Goal: Find specific page/section: Find specific page/section

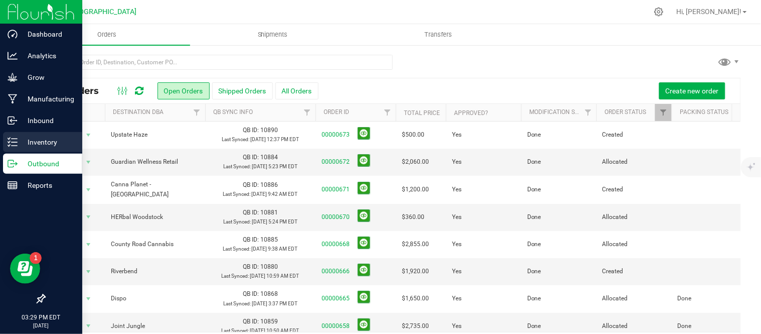
click at [45, 141] on p "Inventory" at bounding box center [48, 142] width 60 height 12
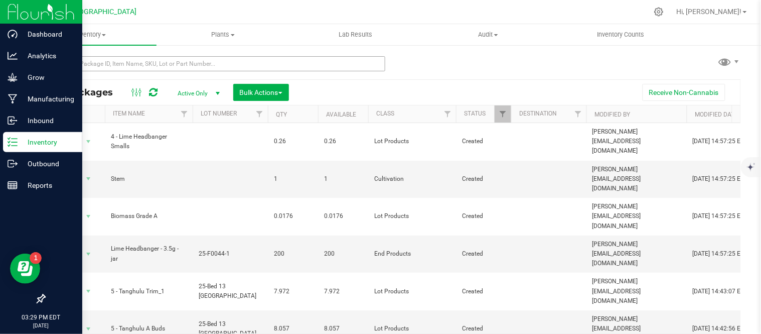
drag, startPoint x: 78, startPoint y: 56, endPoint x: 80, endPoint y: 62, distance: 6.3
click at [79, 59] on div at bounding box center [218, 63] width 349 height 32
click at [80, 62] on input "text" at bounding box center [214, 63] width 341 height 15
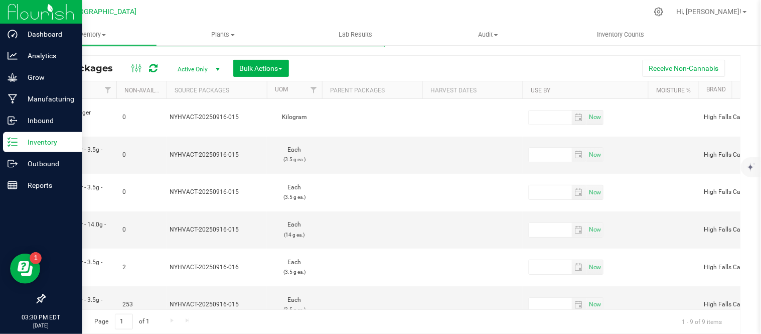
scroll to position [0, 912]
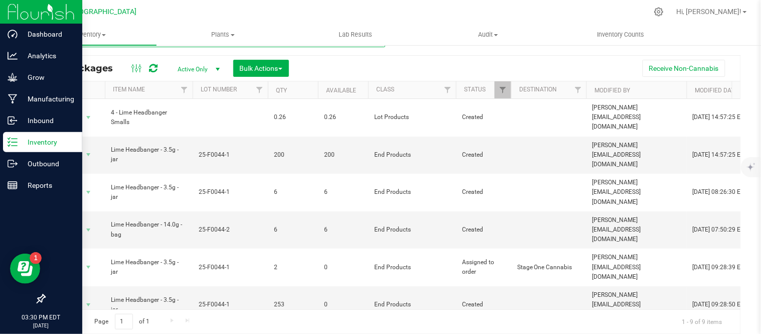
type input "lime"
click at [22, 169] on p "Outbound" at bounding box center [48, 163] width 60 height 12
